Goal: Find specific page/section: Find specific page/section

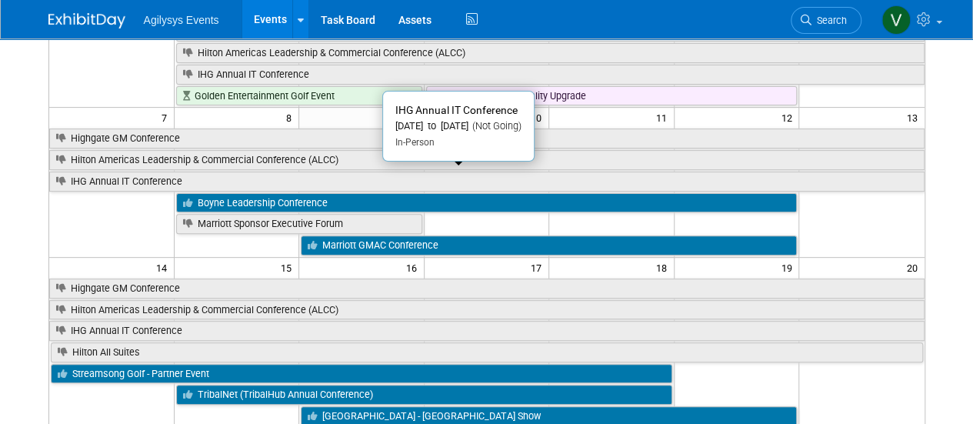
scroll to position [231, 0]
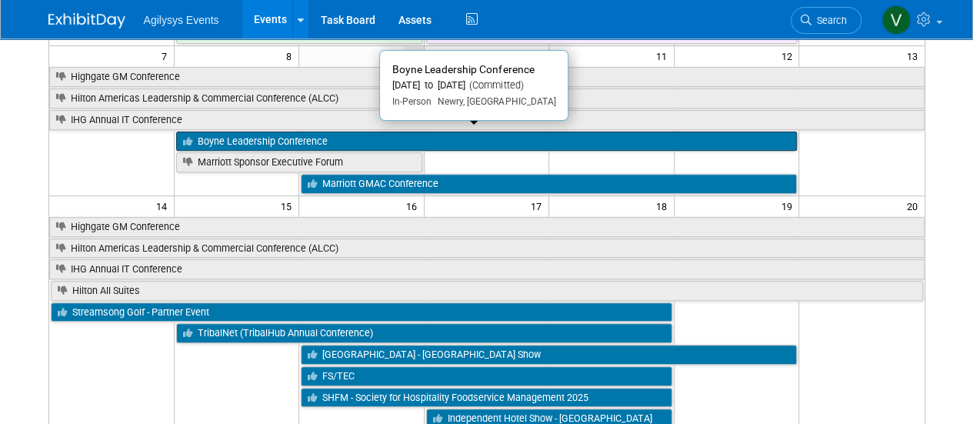
click at [301, 135] on link "Boyne Leadership Conference" at bounding box center [486, 141] width 621 height 20
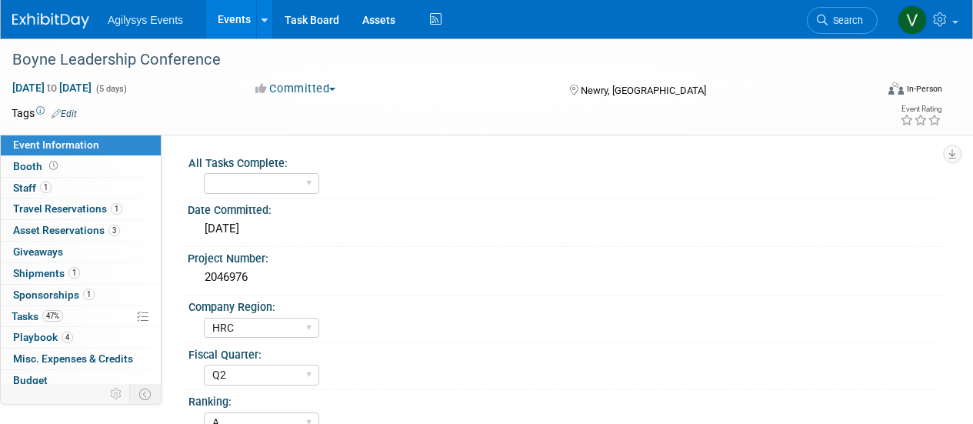
select select "HRC"
select select "Q2"
select select "A"
select select "Yes"
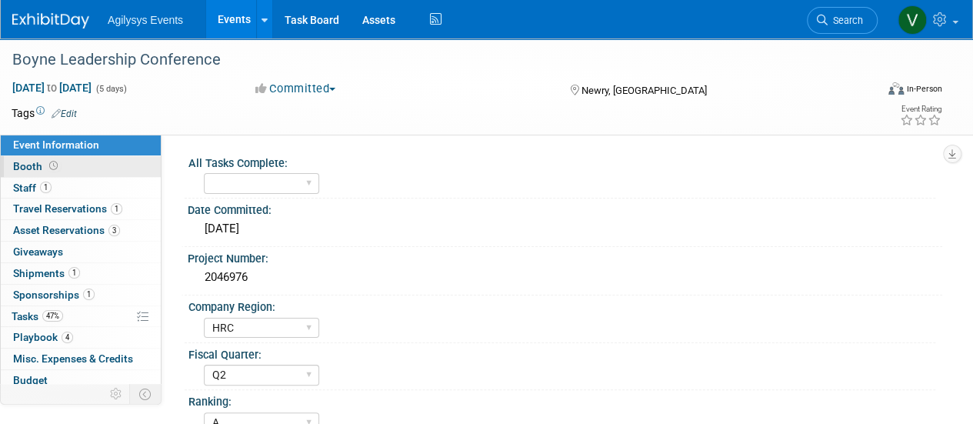
click at [65, 170] on link "Booth" at bounding box center [81, 166] width 160 height 21
